Goal: Find specific fact: Find specific fact

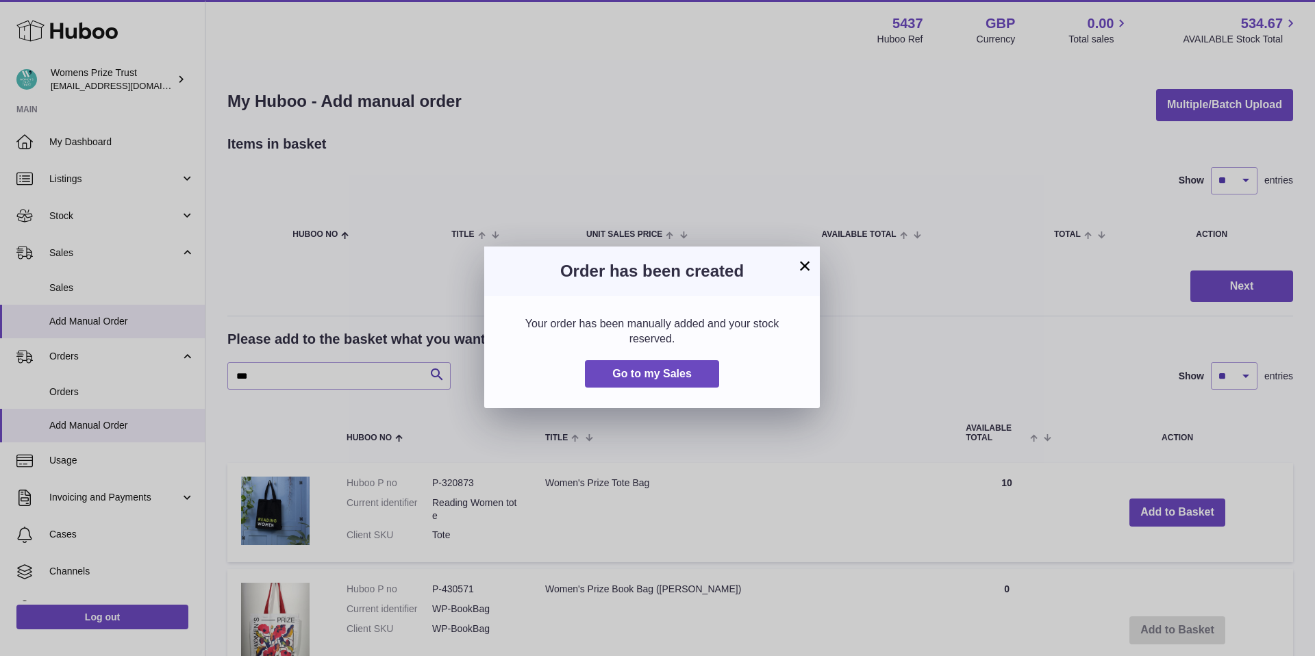
drag, startPoint x: 808, startPoint y: 265, endPoint x: 769, endPoint y: 270, distance: 39.3
click at [808, 265] on button "×" at bounding box center [805, 266] width 16 height 16
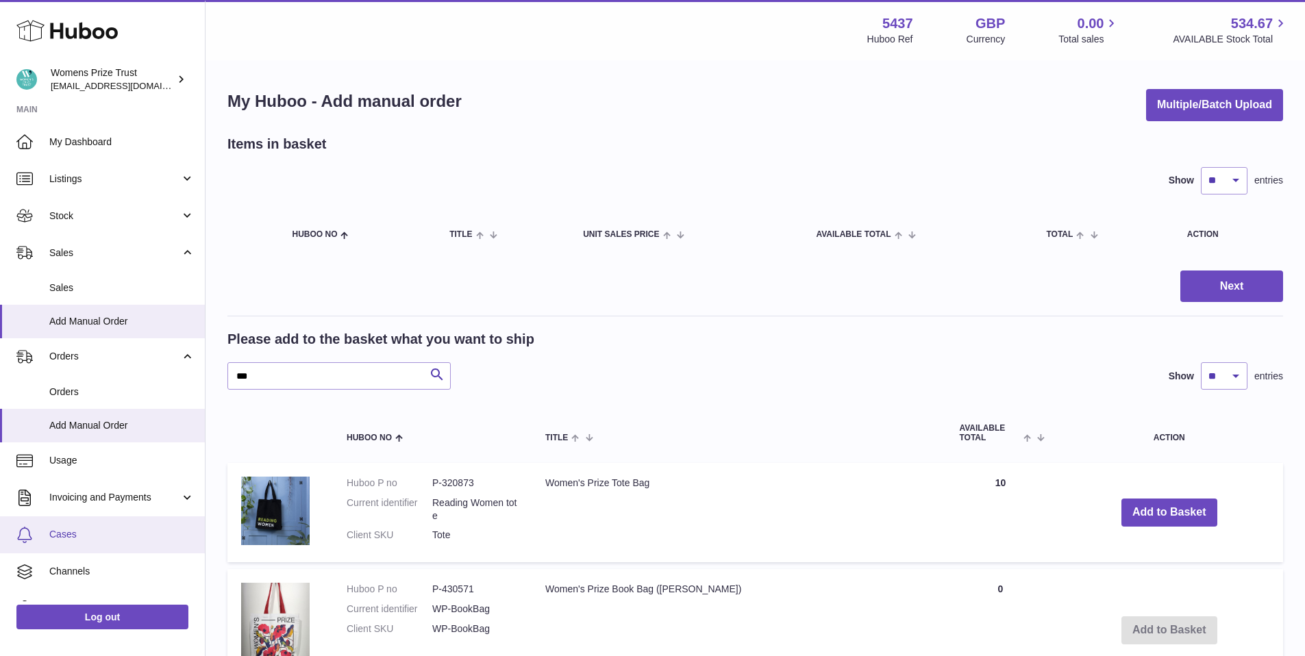
click at [81, 539] on span "Cases" at bounding box center [121, 534] width 145 height 13
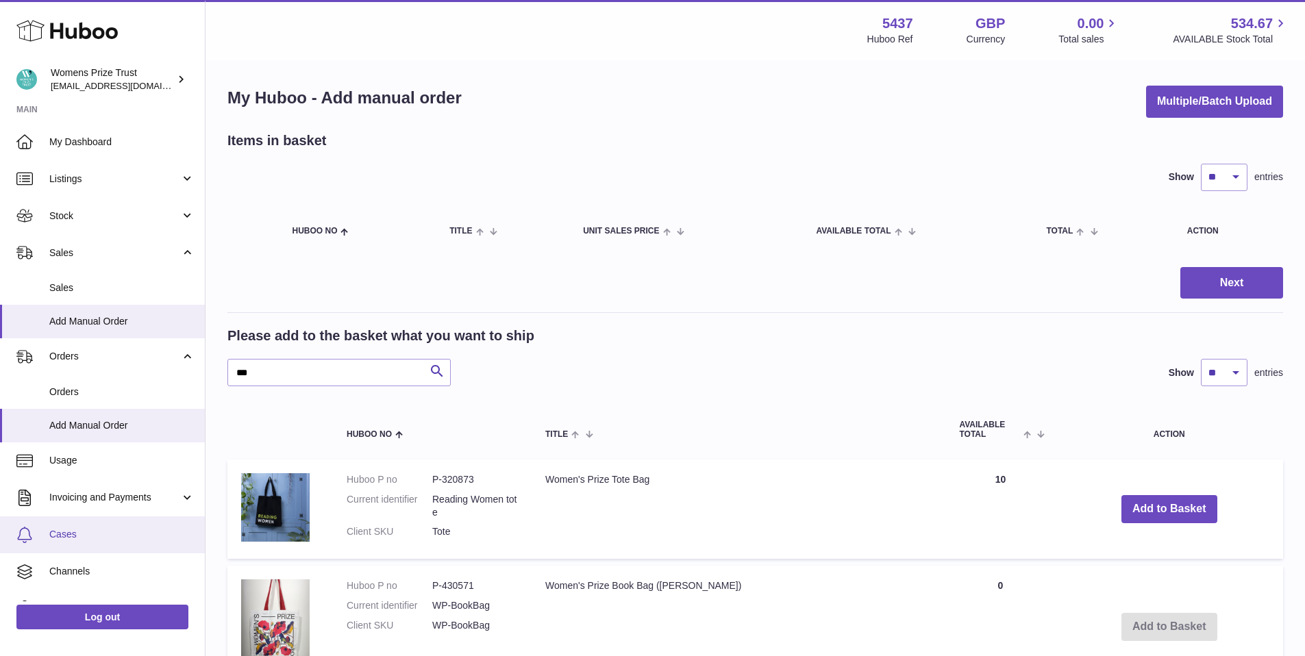
scroll to position [2, 0]
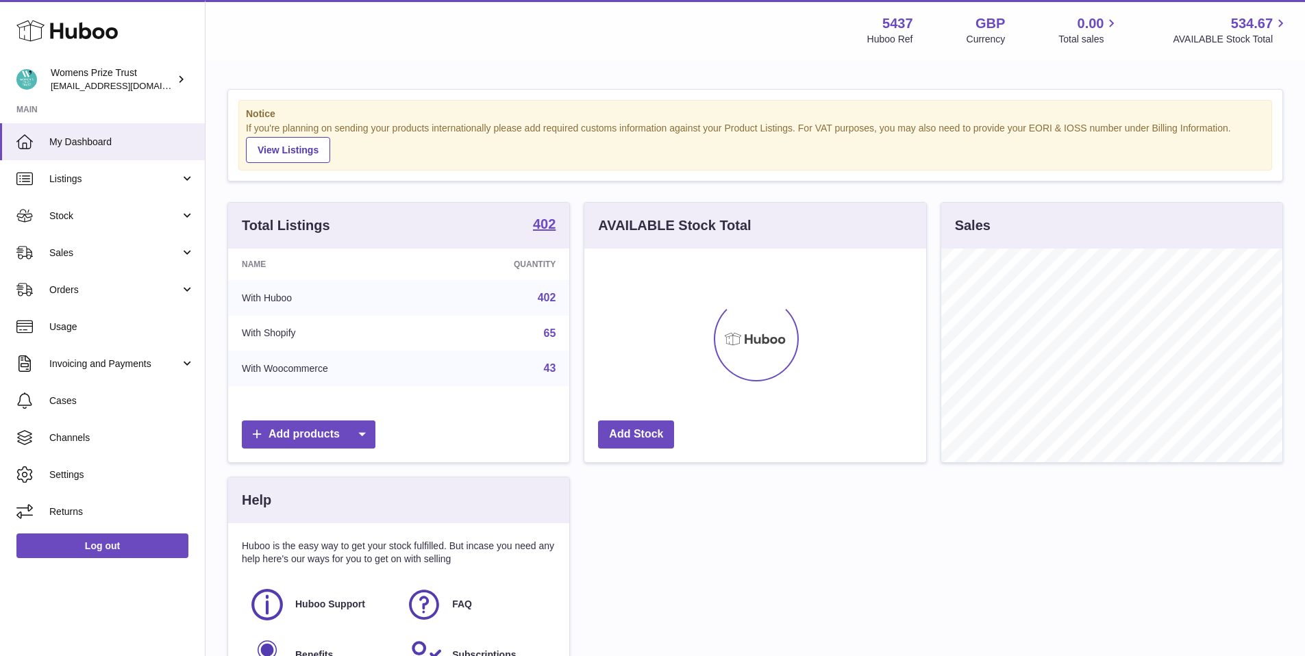
scroll to position [214, 342]
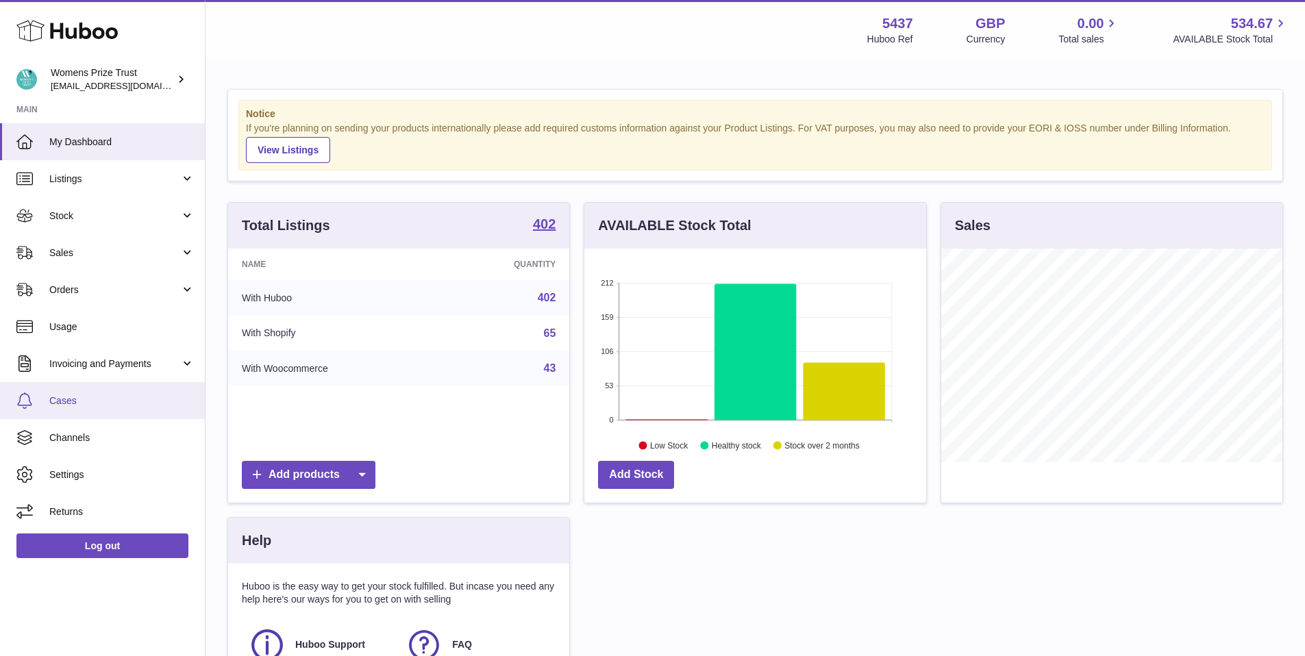
click at [68, 398] on span "Cases" at bounding box center [121, 401] width 145 height 13
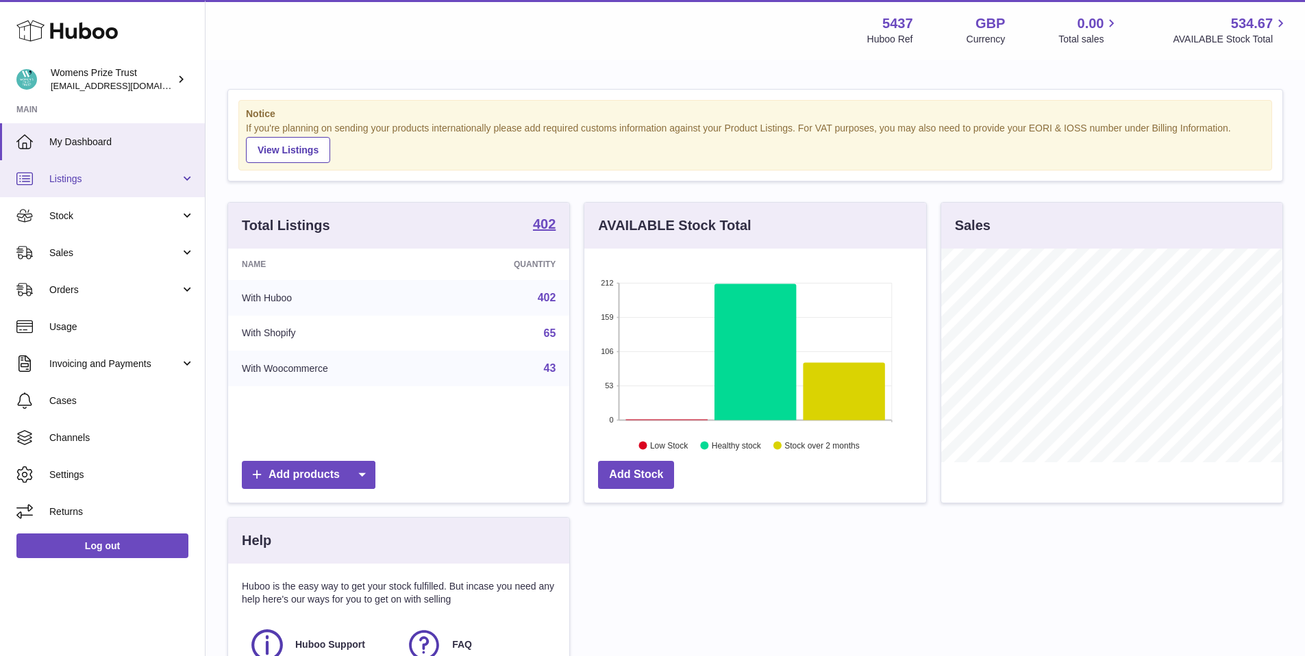
click at [109, 185] on link "Listings" at bounding box center [102, 178] width 205 height 37
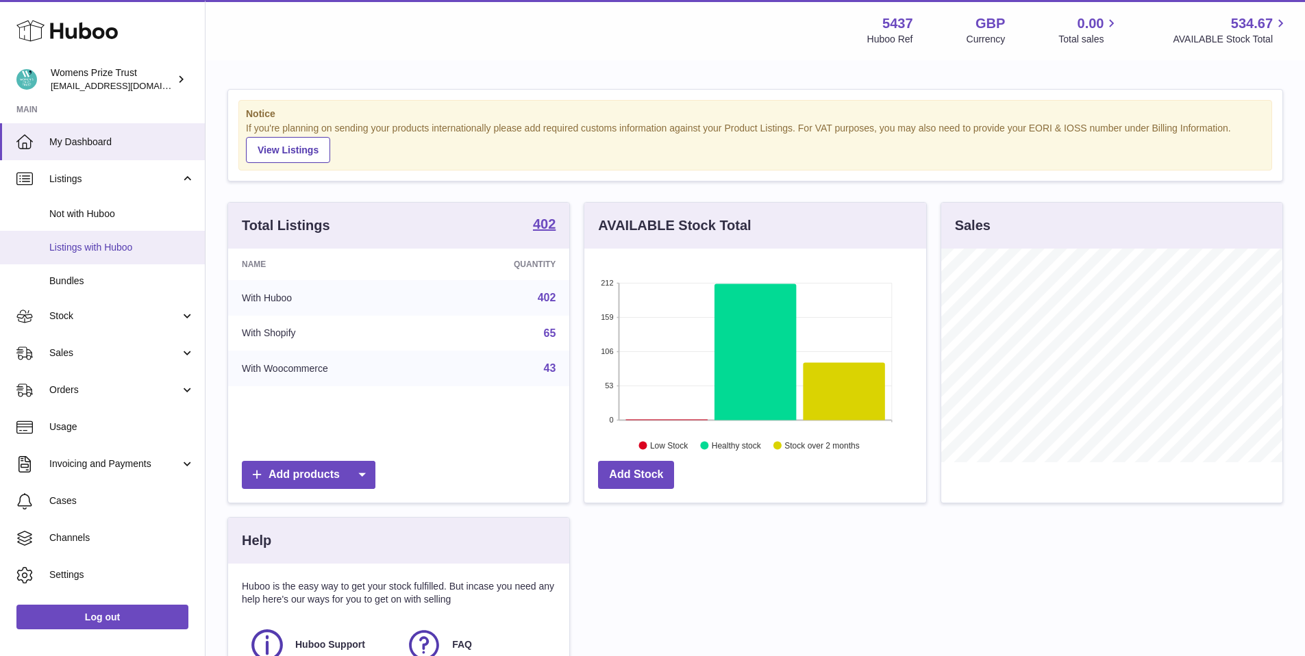
click at [134, 241] on span "Listings with Huboo" at bounding box center [121, 247] width 145 height 13
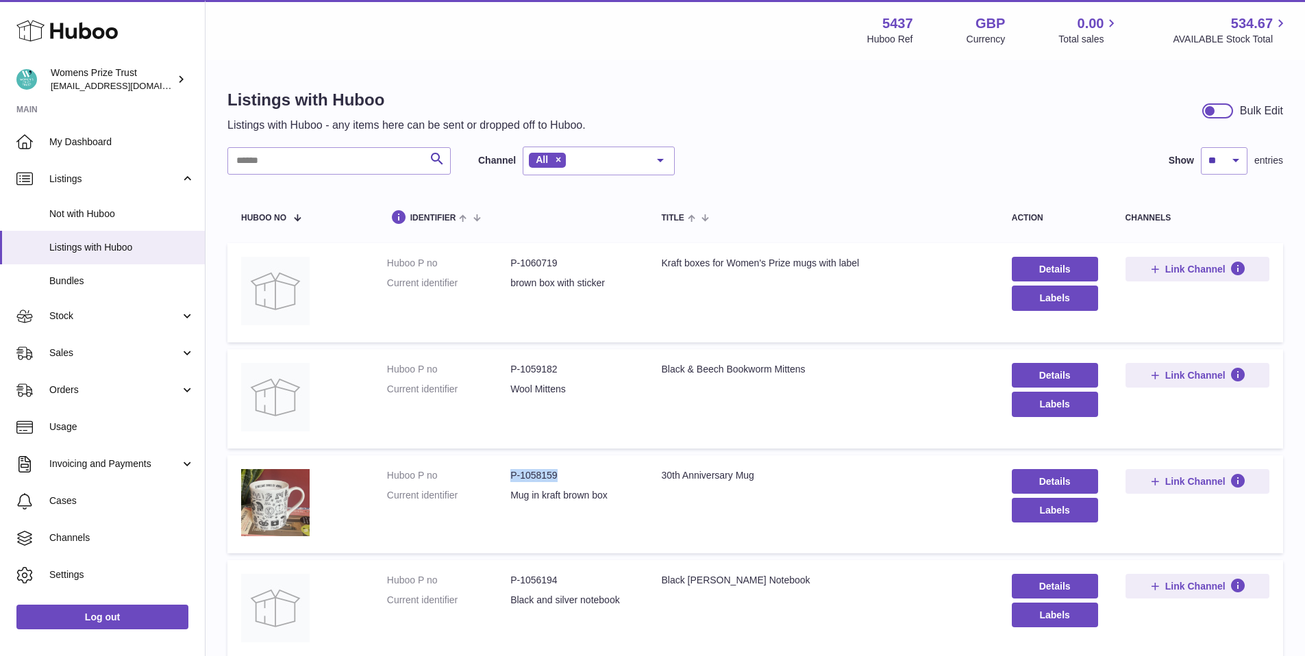
drag, startPoint x: 565, startPoint y: 471, endPoint x: 508, endPoint y: 471, distance: 56.9
click at [508, 471] on dl "Huboo P no P-1058159 Current identifier Mug in kraft brown box" at bounding box center [510, 489] width 247 height 40
copy dl "P-1058159"
